Goal: Transaction & Acquisition: Purchase product/service

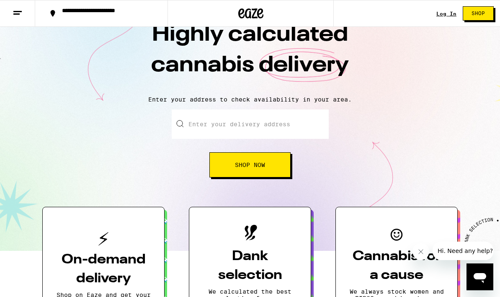
click at [283, 131] on input "Enter your delivery address" at bounding box center [250, 123] width 157 height 29
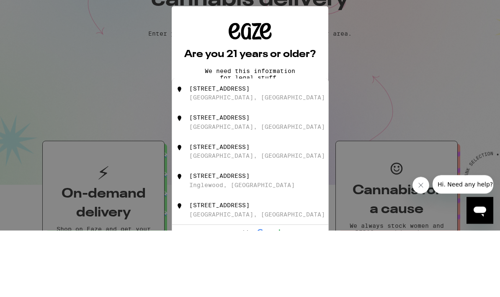
click at [229, 152] on div "[STREET_ADDRESS]" at bounding box center [219, 155] width 60 height 7
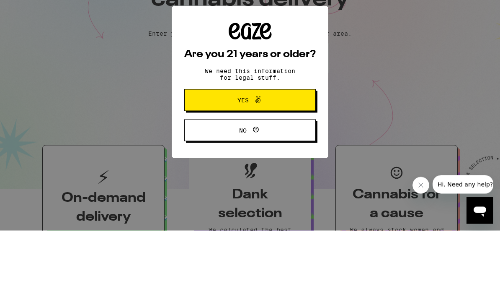
type input "[STREET_ADDRESS]"
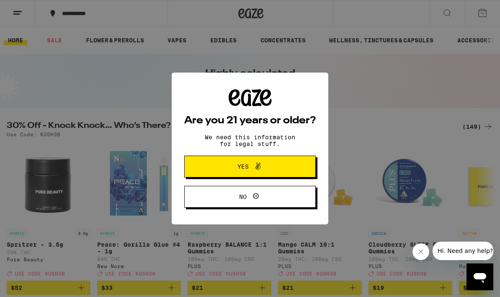
click at [288, 165] on button "Yes" at bounding box center [250, 166] width 132 height 22
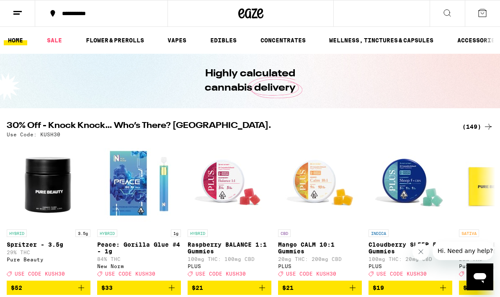
click at [449, 14] on icon at bounding box center [447, 13] width 7 height 7
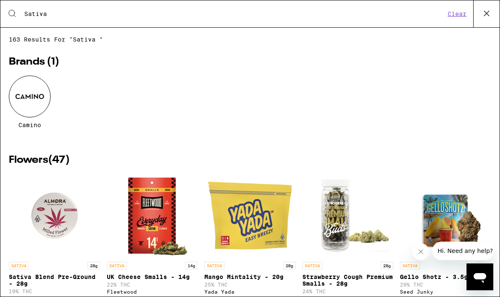
type input "Sativa"
click at [16, 108] on div at bounding box center [30, 96] width 42 height 42
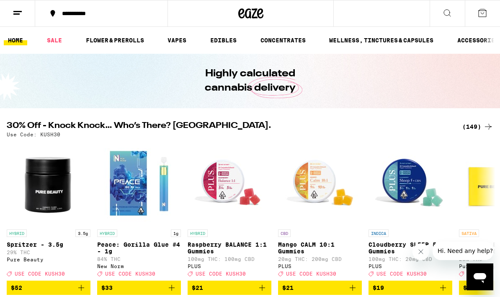
click at [173, 39] on link "VAPES" at bounding box center [176, 40] width 27 height 10
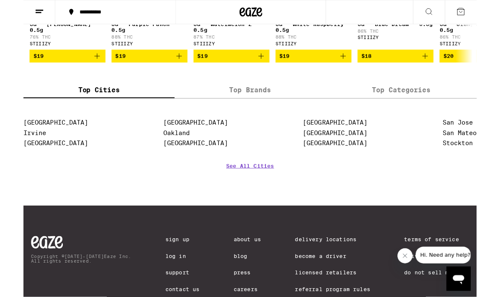
scroll to position [960, 0]
click at [262, 210] on link "See All Cities" at bounding box center [250, 194] width 53 height 31
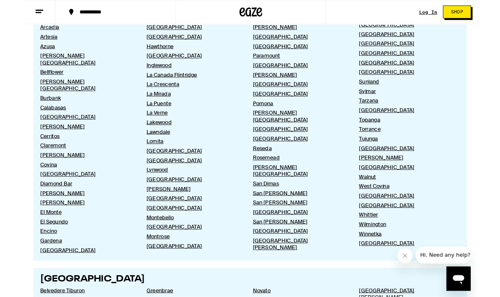
scroll to position [495, 0]
click at [277, 270] on link "[GEOGRAPHIC_DATA][PERSON_NAME]" at bounding box center [304, 268] width 103 height 15
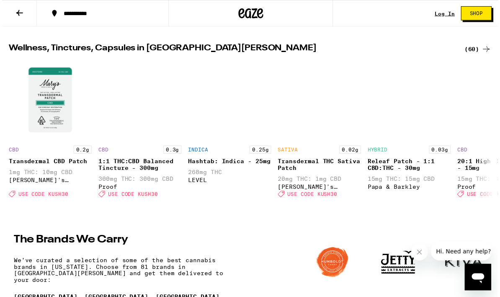
scroll to position [950, 0]
